Goal: Task Accomplishment & Management: Use online tool/utility

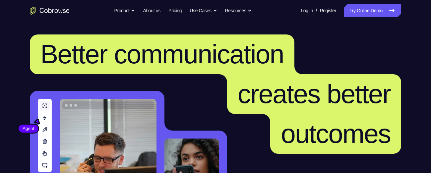
click at [359, 9] on link "Try Online Demo" at bounding box center [372, 10] width 57 height 13
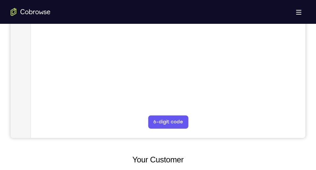
scroll to position [214, 0]
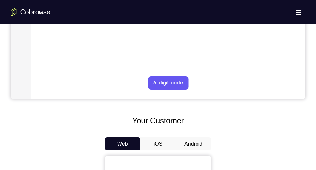
click at [184, 138] on button "Android" at bounding box center [192, 144] width 35 height 13
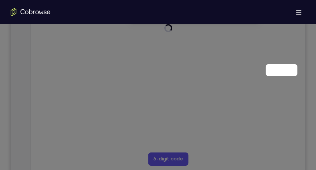
scroll to position [69, 0]
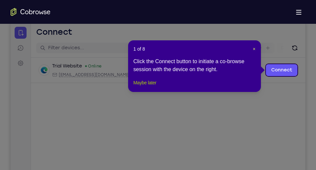
click at [146, 87] on button "Maybe later" at bounding box center [144, 83] width 23 height 8
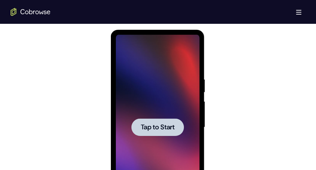
scroll to position [344, 0]
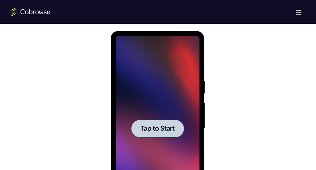
click at [144, 83] on div at bounding box center [157, 129] width 84 height 186
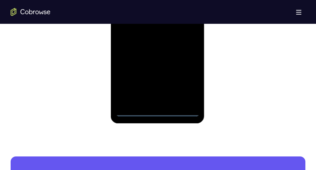
scroll to position [450, 0]
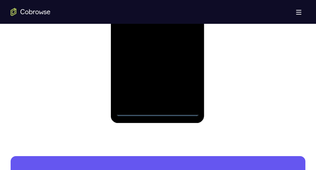
click at [157, 111] on div at bounding box center [157, 24] width 84 height 186
click at [184, 85] on div at bounding box center [157, 24] width 84 height 186
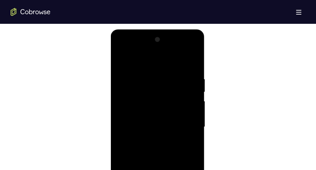
scroll to position [344, 0]
click at [121, 50] on div at bounding box center [157, 129] width 84 height 186
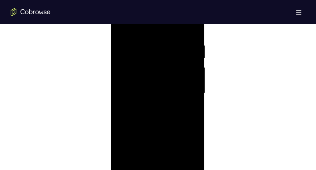
click at [186, 89] on div at bounding box center [157, 94] width 84 height 186
click at [149, 105] on div at bounding box center [157, 94] width 84 height 186
click at [148, 90] on div at bounding box center [157, 94] width 84 height 186
click at [150, 80] on div at bounding box center [157, 94] width 84 height 186
click at [150, 92] on div at bounding box center [157, 94] width 84 height 186
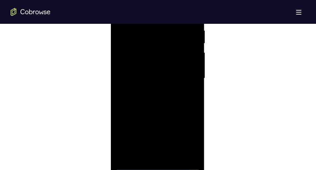
scroll to position [395, 0]
click at [146, 107] on div at bounding box center [157, 78] width 84 height 186
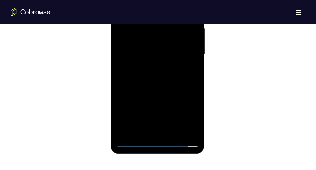
scroll to position [420, 0]
click at [196, 82] on div at bounding box center [157, 54] width 84 height 186
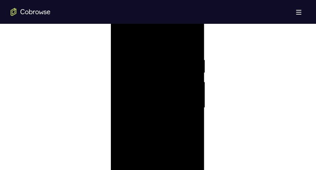
scroll to position [365, 0]
click at [144, 57] on div at bounding box center [157, 109] width 84 height 186
click at [186, 44] on div at bounding box center [157, 109] width 84 height 186
click at [188, 95] on div at bounding box center [157, 98] width 84 height 186
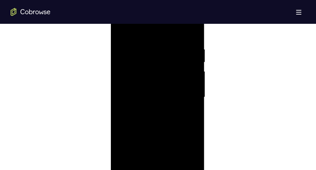
click at [188, 95] on div at bounding box center [157, 98] width 84 height 186
click at [187, 88] on div at bounding box center [157, 81] width 84 height 186
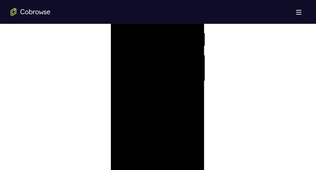
click at [187, 88] on div at bounding box center [157, 81] width 84 height 186
click at [187, 88] on div at bounding box center [157, 115] width 84 height 186
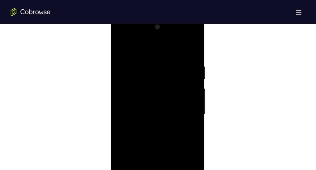
click at [187, 88] on div at bounding box center [157, 115] width 84 height 186
click at [187, 88] on div at bounding box center [157, 98] width 84 height 186
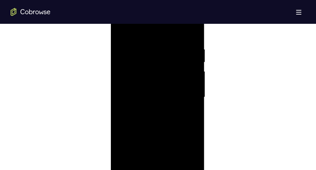
click at [187, 88] on div at bounding box center [157, 98] width 84 height 186
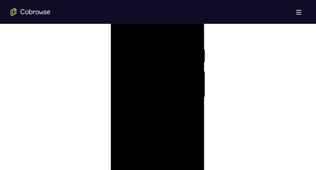
click at [187, 88] on div at bounding box center [157, 98] width 84 height 186
click at [126, 94] on div at bounding box center [157, 98] width 84 height 186
click at [187, 82] on div at bounding box center [157, 98] width 84 height 186
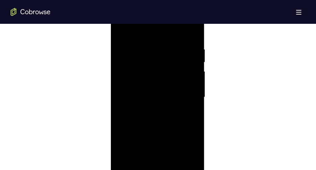
click at [187, 82] on div at bounding box center [157, 98] width 84 height 186
click at [187, 82] on div at bounding box center [157, 92] width 84 height 186
click at [186, 66] on div at bounding box center [157, 92] width 84 height 186
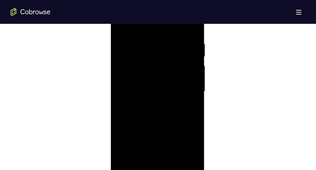
click at [186, 66] on div at bounding box center [157, 92] width 84 height 186
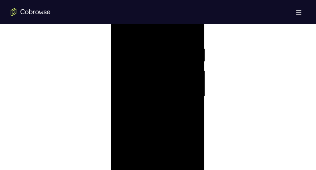
scroll to position [376, 0]
click at [186, 66] on div at bounding box center [157, 97] width 84 height 186
click at [186, 66] on div at bounding box center [157, 73] width 84 height 186
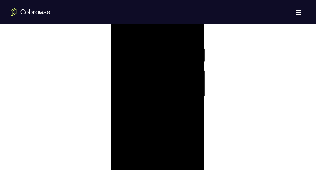
click at [186, 66] on div at bounding box center [157, 97] width 84 height 186
click at [186, 66] on div at bounding box center [157, 87] width 84 height 186
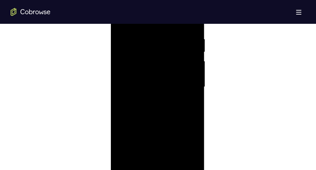
click at [186, 66] on div at bounding box center [157, 87] width 84 height 186
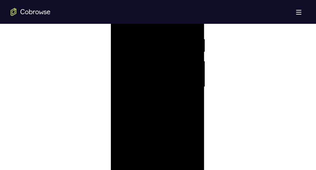
click at [186, 66] on div at bounding box center [157, 87] width 84 height 186
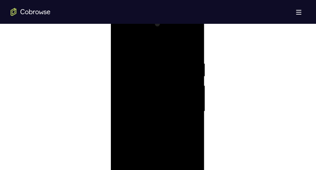
scroll to position [359, 0]
click at [191, 53] on div at bounding box center [157, 115] width 84 height 186
drag, startPoint x: 156, startPoint y: 89, endPoint x: 150, endPoint y: 37, distance: 52.4
click at [150, 37] on div at bounding box center [157, 95] width 84 height 186
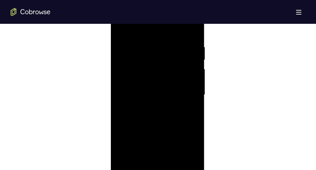
drag, startPoint x: 152, startPoint y: 97, endPoint x: 150, endPoint y: 22, distance: 75.6
click at [150, 22] on div at bounding box center [157, 95] width 84 height 186
drag, startPoint x: 156, startPoint y: 102, endPoint x: 151, endPoint y: 53, distance: 49.6
click at [151, 53] on div at bounding box center [157, 95] width 84 height 186
drag, startPoint x: 158, startPoint y: 112, endPoint x: 153, endPoint y: 40, distance: 72.1
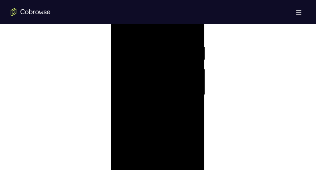
click at [153, 40] on div at bounding box center [157, 95] width 84 height 186
drag, startPoint x: 152, startPoint y: 100, endPoint x: 155, endPoint y: 40, distance: 59.7
click at [155, 40] on div at bounding box center [157, 95] width 84 height 186
drag, startPoint x: 167, startPoint y: 115, endPoint x: 166, endPoint y: 96, distance: 18.6
click at [166, 96] on div at bounding box center [157, 95] width 84 height 186
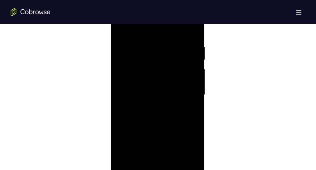
click at [195, 94] on div at bounding box center [157, 95] width 84 height 186
click at [169, 113] on div at bounding box center [157, 95] width 84 height 186
drag, startPoint x: 169, startPoint y: 113, endPoint x: 156, endPoint y: 37, distance: 76.9
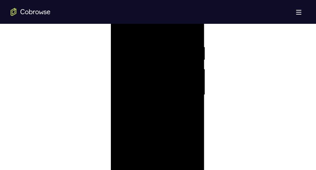
click at [156, 37] on div at bounding box center [157, 95] width 84 height 186
drag, startPoint x: 152, startPoint y: 110, endPoint x: 144, endPoint y: 40, distance: 69.8
click at [144, 40] on div at bounding box center [157, 95] width 84 height 186
drag, startPoint x: 156, startPoint y: 113, endPoint x: 149, endPoint y: 73, distance: 41.3
click at [149, 73] on div at bounding box center [157, 95] width 84 height 186
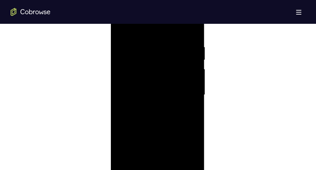
drag, startPoint x: 147, startPoint y: 105, endPoint x: 143, endPoint y: 44, distance: 61.2
click at [143, 44] on div at bounding box center [157, 95] width 84 height 186
drag, startPoint x: 143, startPoint y: 100, endPoint x: 136, endPoint y: 29, distance: 72.3
click at [136, 29] on div at bounding box center [157, 95] width 84 height 186
drag, startPoint x: 143, startPoint y: 104, endPoint x: 142, endPoint y: 43, distance: 60.7
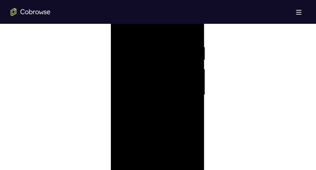
click at [142, 43] on div at bounding box center [157, 95] width 84 height 186
drag, startPoint x: 152, startPoint y: 123, endPoint x: 154, endPoint y: 46, distance: 76.9
click at [154, 46] on div at bounding box center [157, 95] width 84 height 186
drag, startPoint x: 157, startPoint y: 109, endPoint x: 154, endPoint y: 37, distance: 72.0
click at [154, 37] on div at bounding box center [157, 95] width 84 height 186
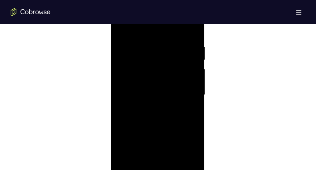
drag, startPoint x: 155, startPoint y: 112, endPoint x: 156, endPoint y: 41, distance: 70.6
click at [156, 41] on div at bounding box center [157, 95] width 84 height 186
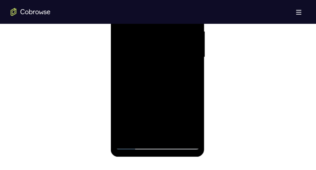
scroll to position [415, 0]
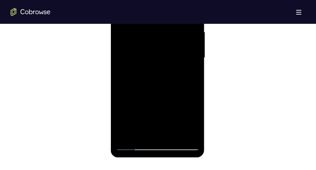
click at [193, 77] on div at bounding box center [157, 58] width 84 height 186
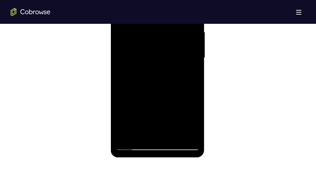
click at [193, 77] on div at bounding box center [157, 58] width 84 height 186
click at [195, 79] on div at bounding box center [157, 58] width 84 height 186
drag, startPoint x: 162, startPoint y: 103, endPoint x: 265, endPoint y: -20, distance: 160.2
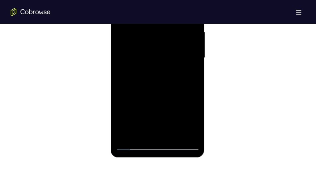
click at [155, 20] on div at bounding box center [157, 58] width 84 height 186
drag, startPoint x: 157, startPoint y: 92, endPoint x: 160, endPoint y: 20, distance: 72.3
click at [160, 20] on div at bounding box center [157, 58] width 84 height 186
click at [194, 60] on div at bounding box center [157, 58] width 84 height 186
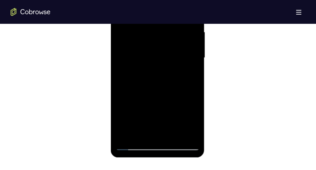
click at [194, 60] on div at bounding box center [157, 58] width 84 height 186
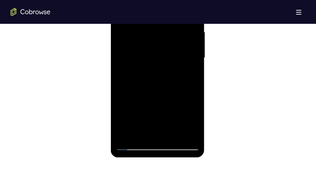
click at [194, 60] on div at bounding box center [157, 58] width 84 height 186
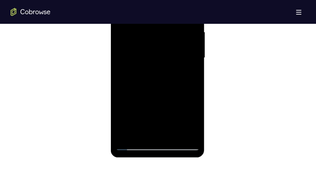
click at [194, 60] on div at bounding box center [157, 58] width 84 height 186
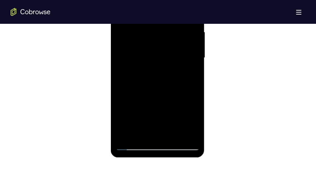
click at [194, 60] on div at bounding box center [157, 58] width 84 height 186
drag, startPoint x: 157, startPoint y: 100, endPoint x: 156, endPoint y: 21, distance: 79.2
click at [156, 21] on div at bounding box center [157, 58] width 84 height 186
drag, startPoint x: 158, startPoint y: 82, endPoint x: 159, endPoint y: 6, distance: 75.9
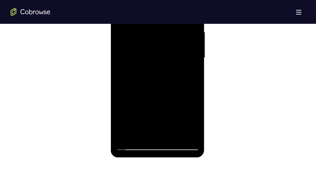
click at [159, 6] on div at bounding box center [157, 58] width 84 height 186
drag, startPoint x: 164, startPoint y: 104, endPoint x: 160, endPoint y: 30, distance: 74.7
click at [160, 30] on div at bounding box center [157, 58] width 84 height 186
drag, startPoint x: 158, startPoint y: 111, endPoint x: 158, endPoint y: 35, distance: 75.6
click at [158, 35] on div at bounding box center [157, 58] width 84 height 186
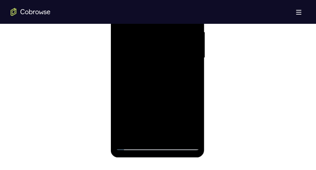
drag, startPoint x: 157, startPoint y: 110, endPoint x: 158, endPoint y: 37, distance: 73.3
click at [158, 37] on div at bounding box center [157, 58] width 84 height 186
drag, startPoint x: 162, startPoint y: 104, endPoint x: 161, endPoint y: 19, distance: 85.2
click at [161, 19] on div at bounding box center [157, 58] width 84 height 186
drag, startPoint x: 158, startPoint y: 63, endPoint x: 155, endPoint y: 11, distance: 52.1
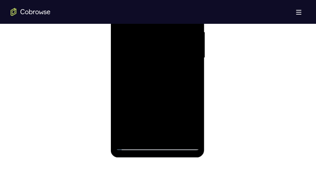
click at [155, 11] on div at bounding box center [157, 58] width 84 height 186
drag, startPoint x: 159, startPoint y: 104, endPoint x: 158, endPoint y: 39, distance: 65.3
click at [158, 39] on div at bounding box center [157, 58] width 84 height 186
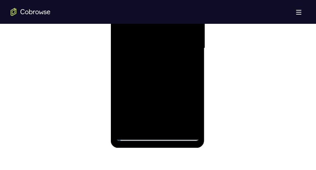
scroll to position [424, 0]
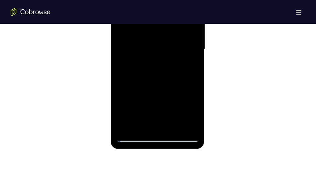
drag, startPoint x: 157, startPoint y: 107, endPoint x: 157, endPoint y: 40, distance: 66.3
click at [157, 40] on div at bounding box center [157, 50] width 84 height 186
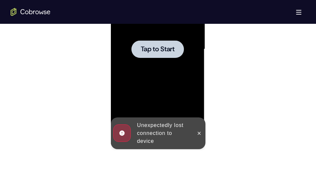
click at [159, 99] on div at bounding box center [157, 50] width 84 height 186
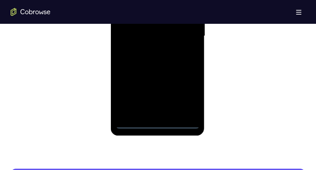
scroll to position [437, 0]
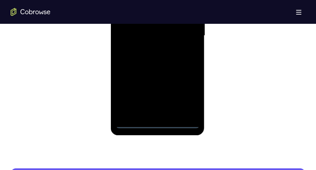
click at [157, 122] on div at bounding box center [157, 36] width 84 height 186
click at [183, 100] on div at bounding box center [157, 36] width 84 height 186
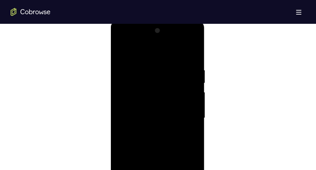
scroll to position [350, 0]
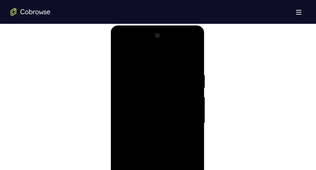
click at [124, 46] on div at bounding box center [157, 123] width 84 height 186
click at [129, 103] on div at bounding box center [157, 123] width 84 height 186
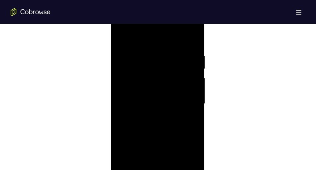
scroll to position [379, 0]
click at [148, 95] on div at bounding box center [157, 94] width 84 height 186
click at [142, 90] on div at bounding box center [157, 94] width 84 height 186
click at [144, 101] on div at bounding box center [157, 94] width 84 height 186
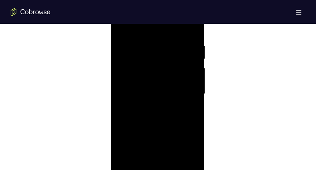
click at [144, 101] on div at bounding box center [157, 94] width 84 height 186
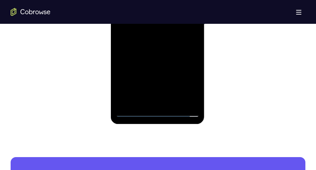
scroll to position [449, 0]
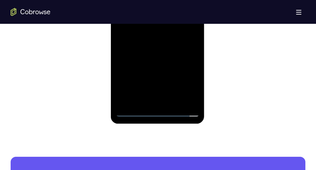
click at [147, 102] on div at bounding box center [157, 24] width 84 height 186
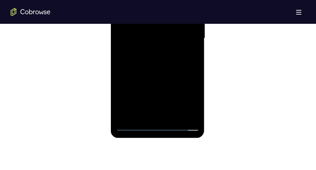
scroll to position [435, 0]
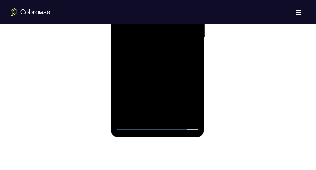
drag, startPoint x: 153, startPoint y: 89, endPoint x: 152, endPoint y: 48, distance: 40.8
click at [152, 48] on div at bounding box center [157, 38] width 84 height 186
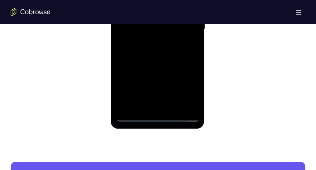
scroll to position [443, 0]
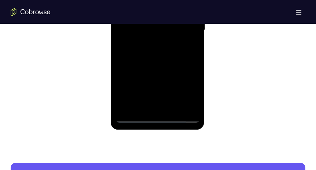
drag, startPoint x: 155, startPoint y: 75, endPoint x: 153, endPoint y: 36, distance: 38.8
click at [153, 36] on div at bounding box center [157, 30] width 84 height 186
drag, startPoint x: 153, startPoint y: 86, endPoint x: 149, endPoint y: 37, distance: 49.6
click at [149, 37] on div at bounding box center [157, 30] width 84 height 186
drag, startPoint x: 148, startPoint y: 80, endPoint x: 147, endPoint y: 25, distance: 54.4
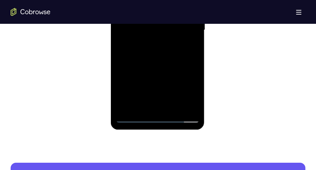
click at [147, 25] on div at bounding box center [157, 30] width 84 height 186
drag, startPoint x: 146, startPoint y: 83, endPoint x: 146, endPoint y: 36, distance: 47.4
click at [146, 36] on div at bounding box center [157, 30] width 84 height 186
drag, startPoint x: 146, startPoint y: 63, endPoint x: 143, endPoint y: 7, distance: 56.4
click at [143, 7] on div at bounding box center [157, 30] width 84 height 186
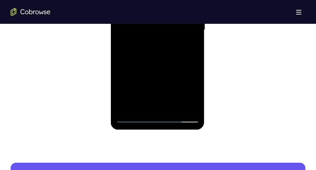
drag, startPoint x: 146, startPoint y: 70, endPoint x: 142, endPoint y: 7, distance: 63.5
click at [142, 7] on div at bounding box center [157, 30] width 84 height 186
drag, startPoint x: 147, startPoint y: 76, endPoint x: 147, endPoint y: 13, distance: 62.6
click at [147, 13] on div at bounding box center [157, 30] width 84 height 186
drag, startPoint x: 148, startPoint y: 84, endPoint x: 142, endPoint y: 20, distance: 64.3
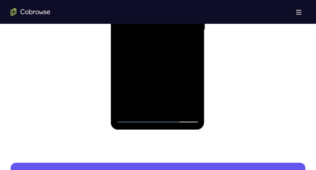
click at [142, 20] on div at bounding box center [157, 30] width 84 height 186
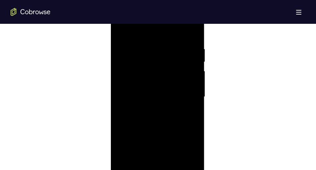
scroll to position [376, 0]
drag, startPoint x: 150, startPoint y: 106, endPoint x: 147, endPoint y: 56, distance: 49.8
click at [147, 56] on div at bounding box center [157, 97] width 84 height 186
drag, startPoint x: 150, startPoint y: 107, endPoint x: 152, endPoint y: 6, distance: 100.4
click at [152, 6] on div at bounding box center [157, 97] width 84 height 186
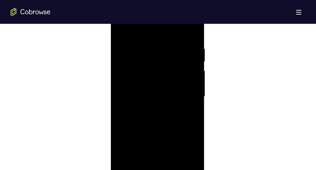
drag, startPoint x: 155, startPoint y: 103, endPoint x: 155, endPoint y: 77, distance: 26.5
click at [155, 77] on div at bounding box center [157, 97] width 84 height 186
drag, startPoint x: 154, startPoint y: 110, endPoint x: 150, endPoint y: 53, distance: 57.1
click at [150, 53] on div at bounding box center [157, 97] width 84 height 186
drag, startPoint x: 151, startPoint y: 102, endPoint x: 151, endPoint y: 39, distance: 62.3
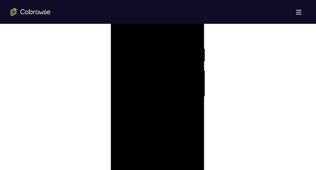
click at [151, 39] on div at bounding box center [157, 97] width 84 height 186
drag, startPoint x: 154, startPoint y: 106, endPoint x: 153, endPoint y: 46, distance: 59.3
click at [153, 46] on div at bounding box center [157, 97] width 84 height 186
drag, startPoint x: 152, startPoint y: 106, endPoint x: 149, endPoint y: 8, distance: 97.5
click at [149, 8] on div at bounding box center [157, 97] width 84 height 186
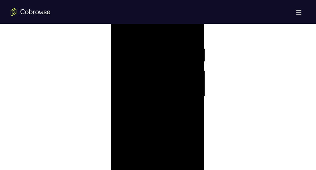
drag, startPoint x: 156, startPoint y: 93, endPoint x: 151, endPoint y: 19, distance: 74.4
click at [151, 19] on div at bounding box center [157, 97] width 84 height 186
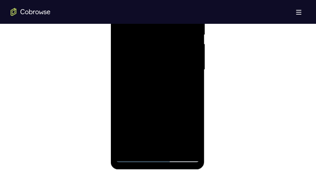
scroll to position [407, 0]
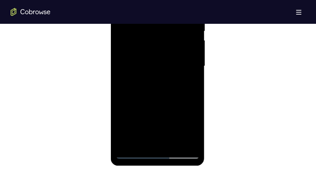
drag, startPoint x: 158, startPoint y: 113, endPoint x: 154, endPoint y: 46, distance: 67.1
click at [154, 46] on div at bounding box center [157, 66] width 84 height 186
drag, startPoint x: 160, startPoint y: 113, endPoint x: 158, endPoint y: 68, distance: 44.8
click at [158, 68] on div at bounding box center [157, 66] width 84 height 186
drag, startPoint x: 159, startPoint y: 108, endPoint x: 155, endPoint y: 37, distance: 71.4
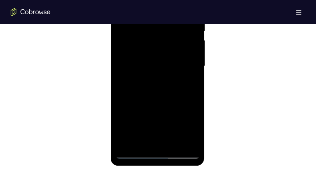
click at [155, 37] on div at bounding box center [157, 66] width 84 height 186
drag, startPoint x: 160, startPoint y: 100, endPoint x: 160, endPoint y: 96, distance: 3.6
click at [160, 96] on div at bounding box center [157, 66] width 84 height 186
click at [127, 62] on div at bounding box center [157, 66] width 84 height 186
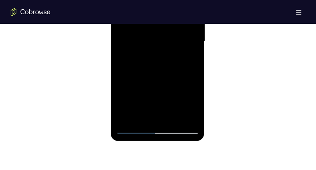
scroll to position [432, 0]
drag, startPoint x: 131, startPoint y: 83, endPoint x: 125, endPoint y: 13, distance: 70.2
click at [125, 13] on div at bounding box center [157, 41] width 84 height 186
drag, startPoint x: 134, startPoint y: 76, endPoint x: 134, endPoint y: 47, distance: 29.5
click at [134, 47] on div at bounding box center [157, 41] width 84 height 186
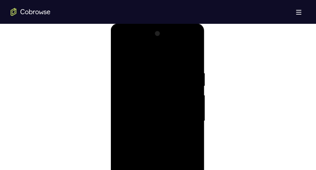
scroll to position [352, 0]
click at [122, 53] on div at bounding box center [157, 122] width 84 height 186
click at [121, 53] on div at bounding box center [157, 122] width 84 height 186
drag, startPoint x: 141, startPoint y: 103, endPoint x: 147, endPoint y: 7, distance: 96.6
click at [147, 24] on html "Online web based iOS Simulators and Android Emulators. Run iPhone, iPad, Mobile…" at bounding box center [157, 123] width 94 height 199
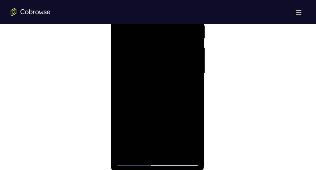
scroll to position [400, 0]
drag, startPoint x: 156, startPoint y: 106, endPoint x: 159, endPoint y: 37, distance: 68.6
click at [159, 37] on div at bounding box center [157, 73] width 84 height 186
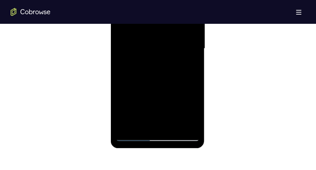
scroll to position [414, 0]
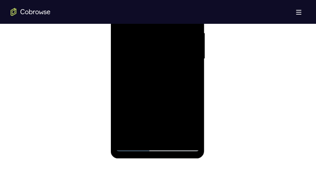
drag, startPoint x: 157, startPoint y: 78, endPoint x: 157, endPoint y: 33, distance: 44.4
click at [157, 33] on div at bounding box center [157, 59] width 84 height 186
drag, startPoint x: 153, startPoint y: 86, endPoint x: 146, endPoint y: 51, distance: 34.8
click at [146, 51] on div at bounding box center [157, 59] width 84 height 186
drag, startPoint x: 147, startPoint y: 100, endPoint x: 147, endPoint y: 15, distance: 84.8
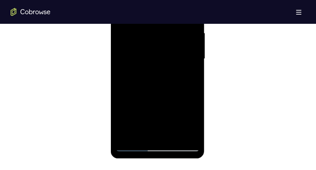
click at [147, 15] on div at bounding box center [157, 59] width 84 height 186
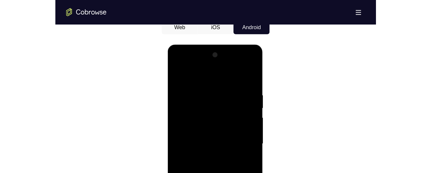
scroll to position [331, 0]
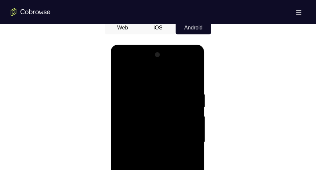
click at [193, 64] on div at bounding box center [157, 143] width 84 height 186
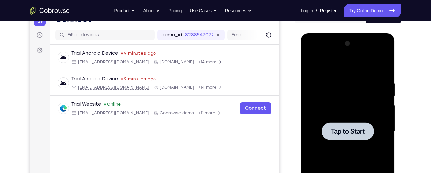
scroll to position [75, 0]
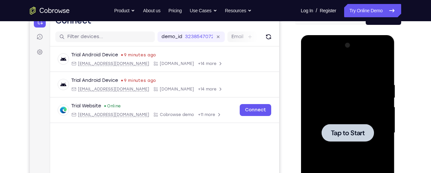
click at [334, 105] on div at bounding box center [348, 133] width 84 height 186
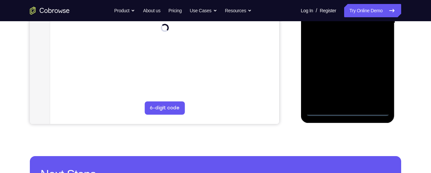
scroll to position [183, 0]
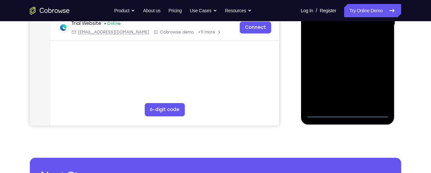
click at [346, 115] on div at bounding box center [348, 25] width 84 height 186
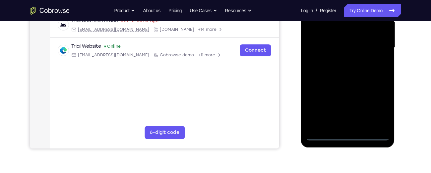
scroll to position [158, 0]
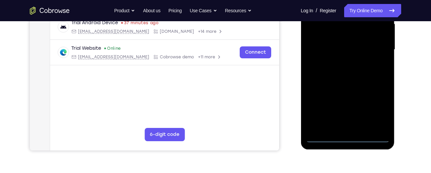
click at [375, 108] on div at bounding box center [348, 50] width 84 height 186
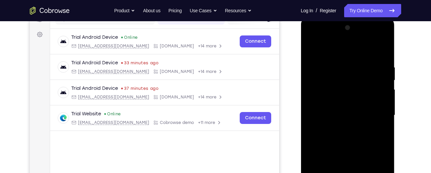
scroll to position [94, 0]
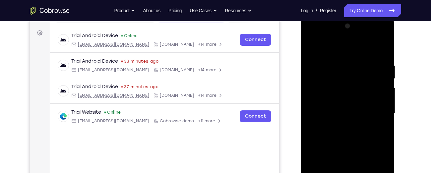
click at [310, 32] on div at bounding box center [348, 114] width 84 height 186
click at [373, 108] on div at bounding box center [348, 114] width 84 height 186
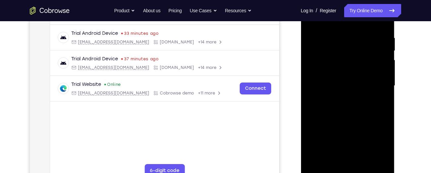
scroll to position [123, 0]
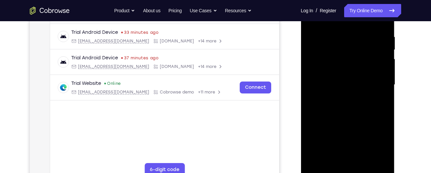
click at [340, 95] on div at bounding box center [348, 85] width 84 height 186
click at [337, 80] on div at bounding box center [348, 85] width 84 height 186
click at [333, 59] on div at bounding box center [348, 85] width 84 height 186
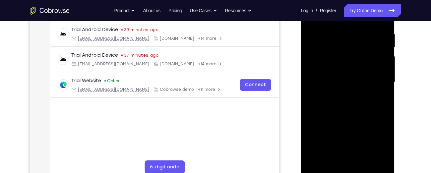
scroll to position [111, 0]
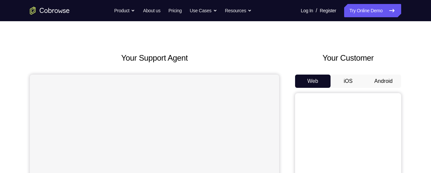
click at [374, 84] on button "Android" at bounding box center [383, 81] width 35 height 13
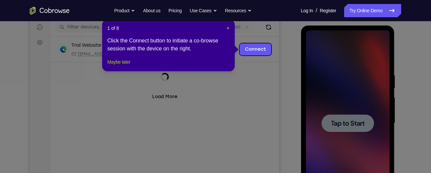
click at [119, 66] on button "Maybe later" at bounding box center [118, 62] width 23 height 8
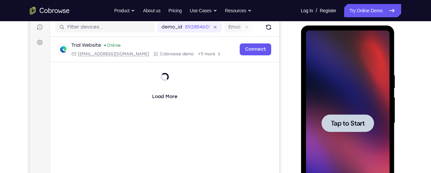
click at [323, 107] on div at bounding box center [348, 123] width 84 height 186
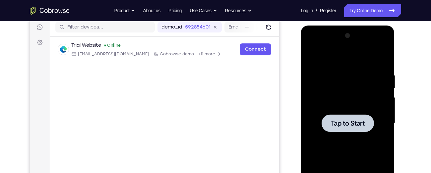
click at [320, 96] on div at bounding box center [348, 123] width 84 height 186
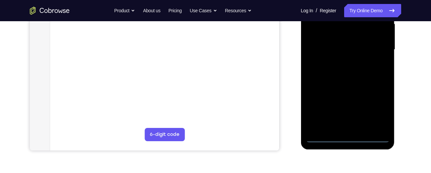
scroll to position [158, 0]
click at [348, 136] on div at bounding box center [348, 50] width 84 height 186
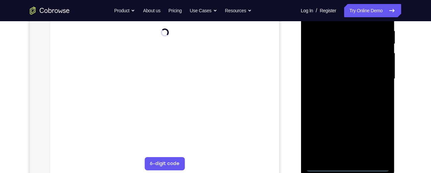
scroll to position [131, 0]
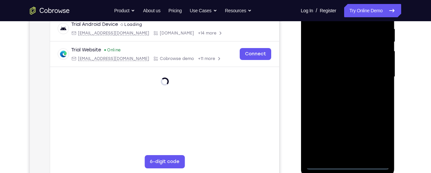
click at [376, 133] on div at bounding box center [348, 77] width 84 height 186
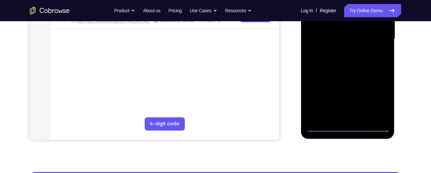
scroll to position [170, 0]
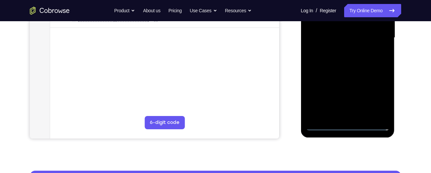
click at [376, 98] on div at bounding box center [348, 38] width 84 height 186
